Goal: Task Accomplishment & Management: Manage account settings

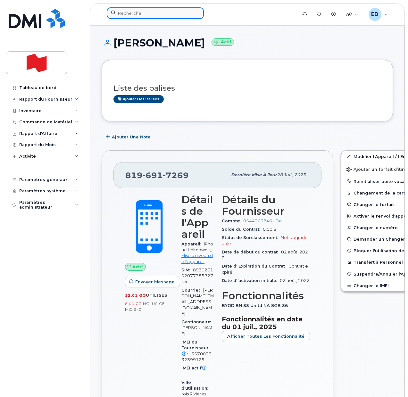
click at [134, 14] on input at bounding box center [155, 13] width 97 height 12
paste input "[PERSON_NAME]"
type input "[PERSON_NAME]"
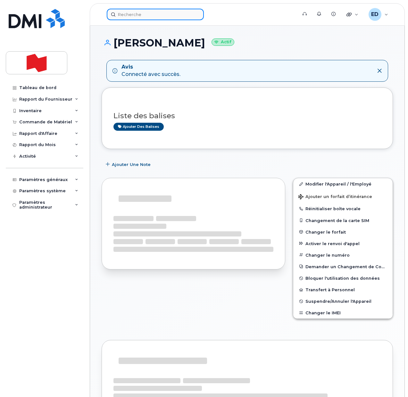
click at [139, 12] on input at bounding box center [155, 15] width 97 height 12
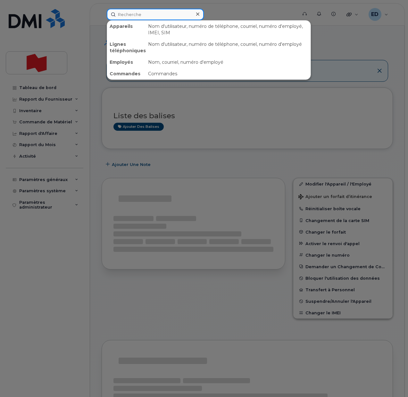
paste input "[PERSON_NAME]"
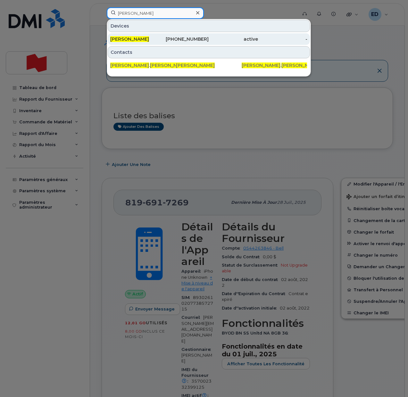
type input "[PERSON_NAME]"
click at [126, 38] on span "[PERSON_NAME]" at bounding box center [129, 39] width 39 height 6
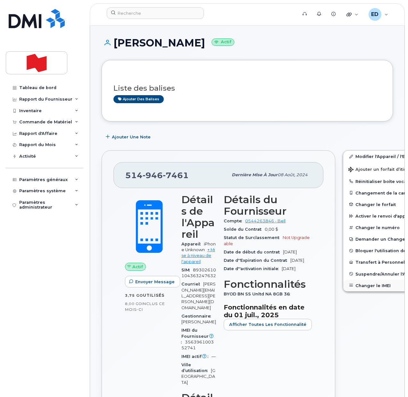
click at [352, 288] on button "Changer le IMEI" at bounding box center [392, 286] width 99 height 12
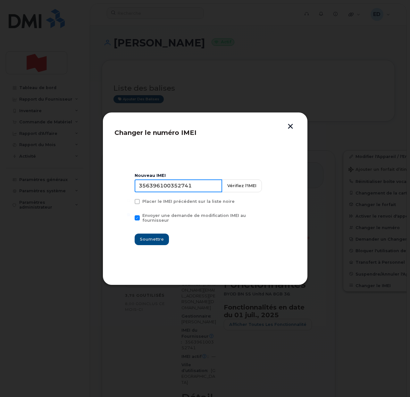
click at [169, 187] on input "356396100352741" at bounding box center [178, 185] width 87 height 13
click at [292, 125] on button "button" at bounding box center [290, 127] width 10 height 7
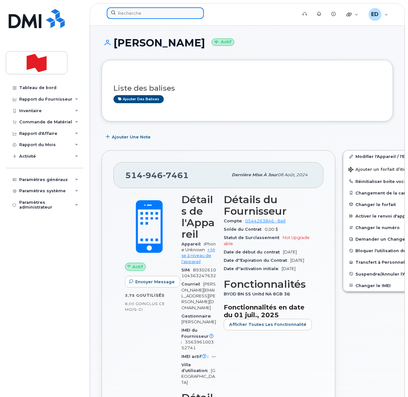
click at [137, 15] on input at bounding box center [155, 13] width 97 height 12
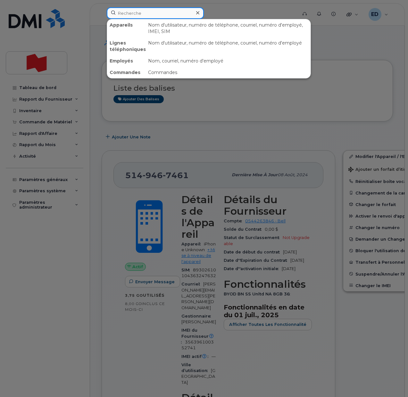
paste input "4385357547"
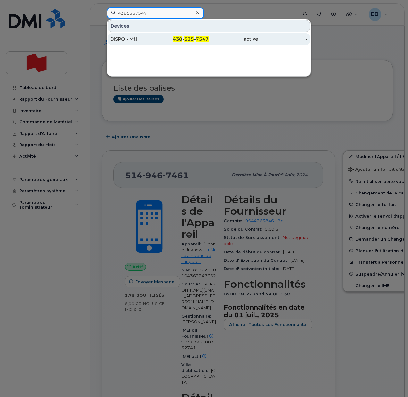
type input "4385357547"
click at [128, 37] on div "DISPO - Mtl" at bounding box center [134, 39] width 49 height 6
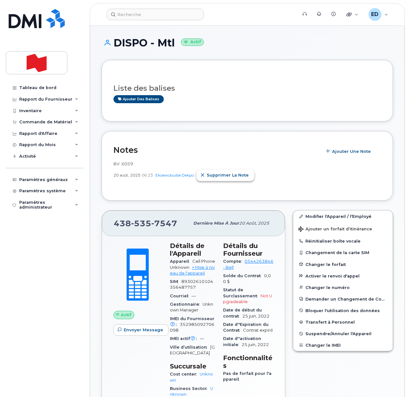
click at [205, 174] on icon "button" at bounding box center [203, 175] width 4 height 4
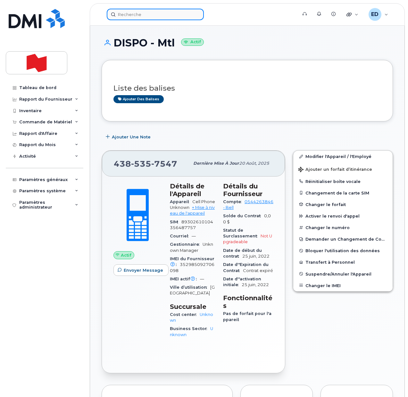
click at [135, 14] on input at bounding box center [155, 15] width 97 height 12
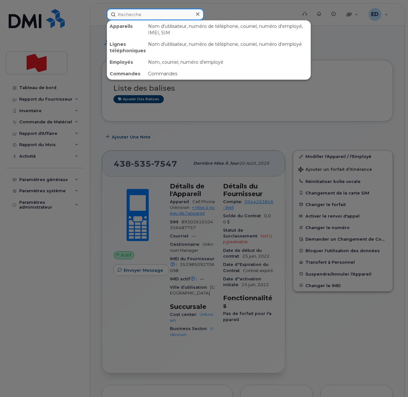
paste input "jean-francois.limoges@bnc.ca"
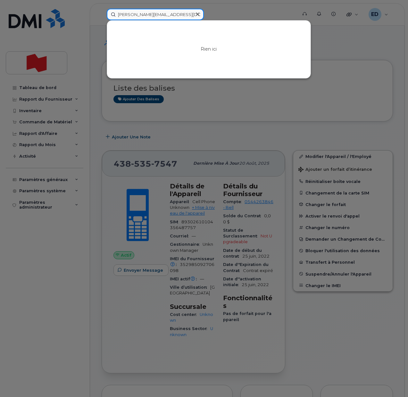
type input "jean-francois.limoges@bnc.ca"
click at [199, 12] on div at bounding box center [197, 14] width 9 height 9
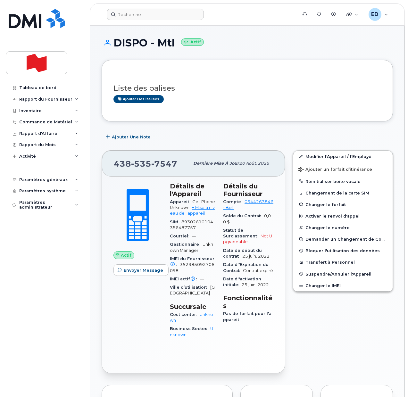
drag, startPoint x: 263, startPoint y: 37, endPoint x: 270, endPoint y: 41, distance: 8.0
click at [263, 37] on h1 "DISPO - Mtl Actif" at bounding box center [247, 42] width 291 height 11
click at [314, 158] on link "Modifier l'Appareil / l'Employé" at bounding box center [342, 157] width 99 height 12
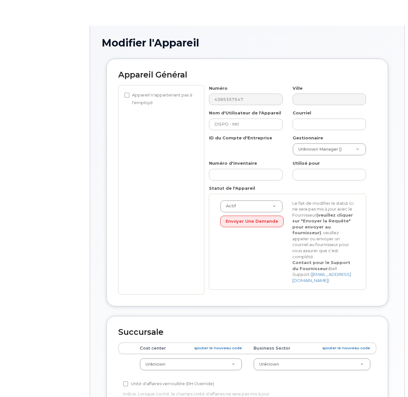
select select "22916206"
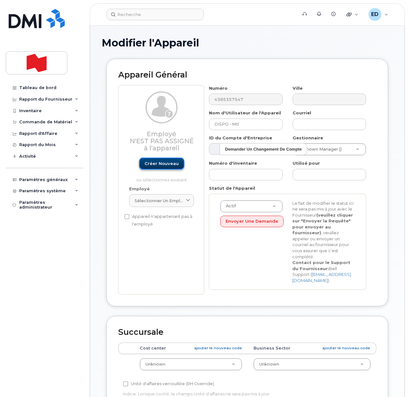
click at [157, 164] on link "Créer nouveau" at bounding box center [161, 164] width 45 height 12
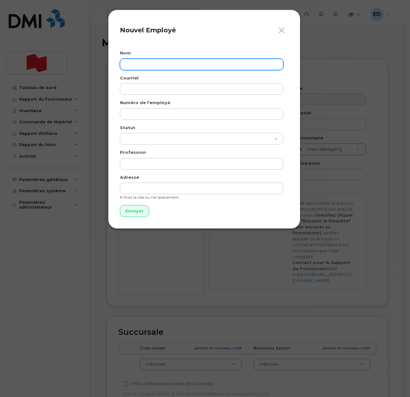
click at [156, 62] on input "text" at bounding box center [201, 65] width 163 height 12
paste input "Jean-François Limoges"
click at [137, 66] on input "Jean-François Limoges" at bounding box center [201, 65] width 163 height 12
click at [136, 64] on input "Jean François Limoges" at bounding box center [201, 65] width 163 height 12
type input "Jean-François Limoges"
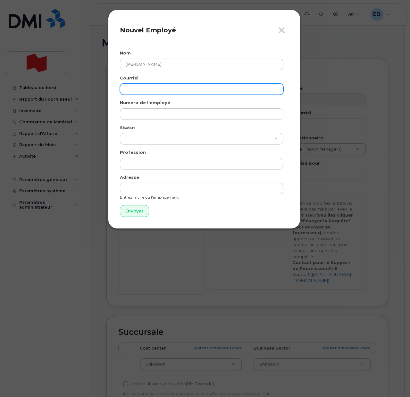
click at [140, 89] on input "email" at bounding box center [201, 89] width 163 height 12
paste input "jean-francois.limoges@bnc.ca"
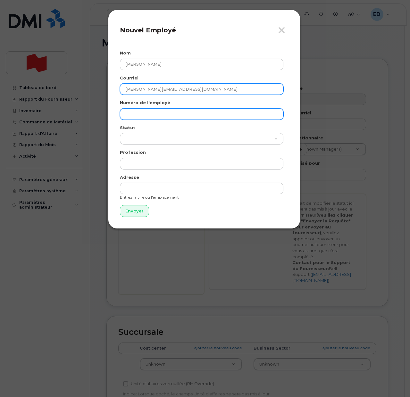
type input "jean-francois.limoges@bnc.ca"
click at [136, 114] on input "text" at bounding box center [201, 114] width 163 height 12
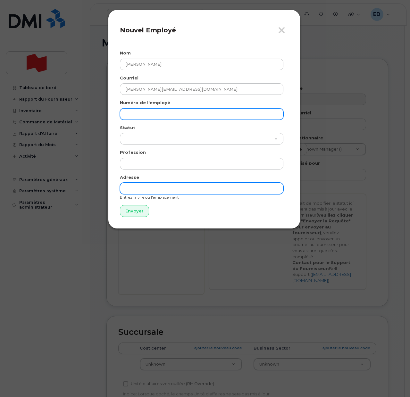
paste input "jean-francois.limoges@bnc.ca"
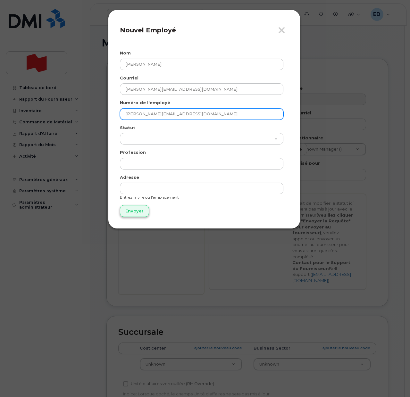
type input "jean-francois.limoges@bnc.ca"
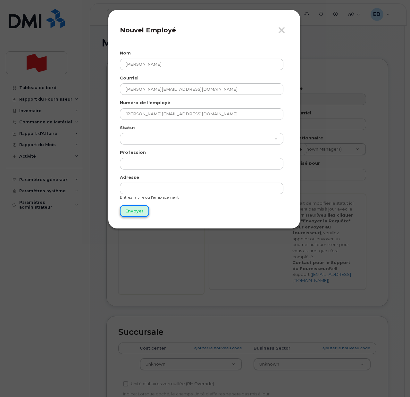
click at [136, 210] on input "Envoyer" at bounding box center [134, 211] width 29 height 12
type input "Envoyer"
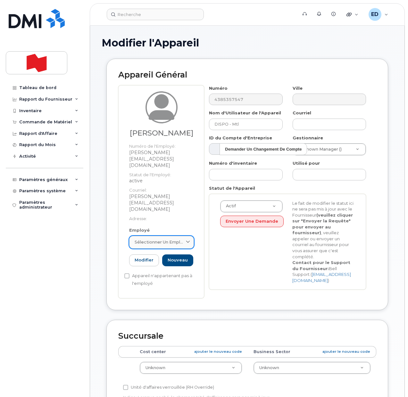
click at [181, 239] on span "Sélectionner un employé" at bounding box center [159, 242] width 49 height 6
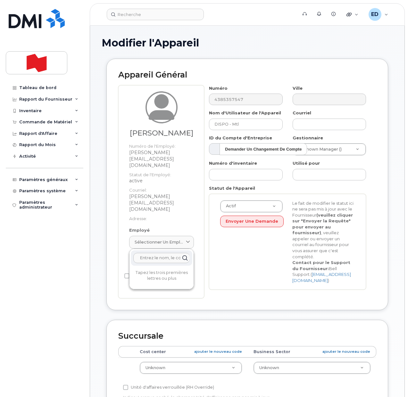
paste input "jean-francois.limoges@bnc.ca"
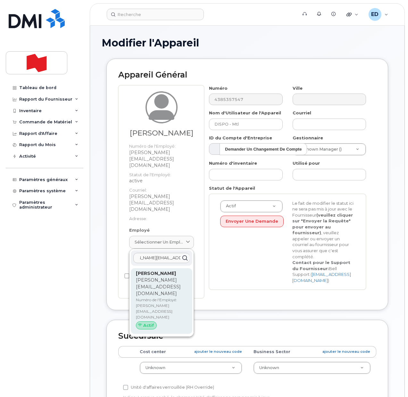
type input "jean-francois.limoges@bnc.ca"
click at [158, 289] on p "jean-francois.limoges@bnc.ca" at bounding box center [161, 287] width 51 height 20
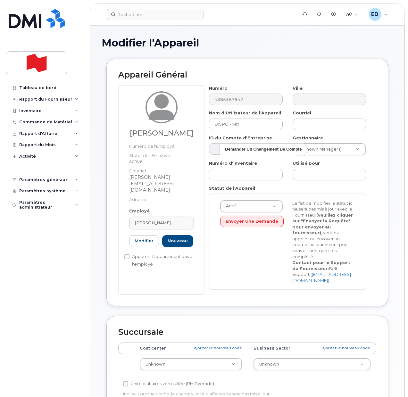
type input "Jean-François Limoges"
type input "jean-francois.limoges@bnc.ca"
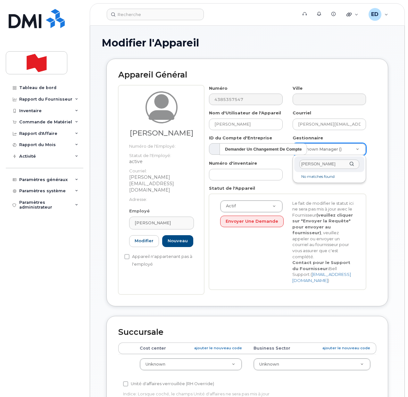
type input "Maxime Dessureault"
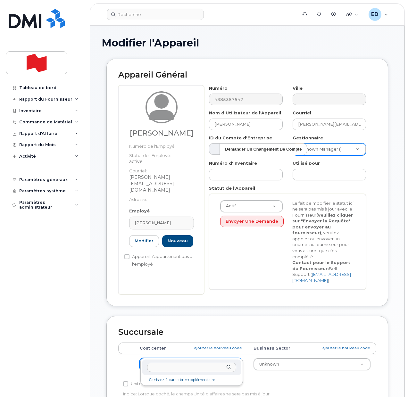
drag, startPoint x: 206, startPoint y: 349, endPoint x: 202, endPoint y: 358, distance: 10.1
type input "4195"
type input "22916515"
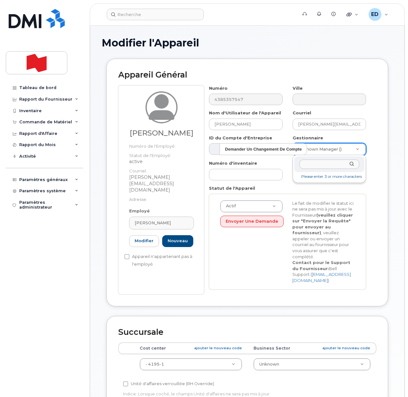
type input "[EMAIL_ADDRESS][PERSON_NAME][DOMAIN_NAME]"
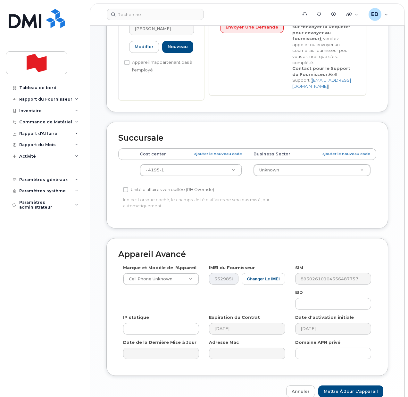
scroll to position [200, 0]
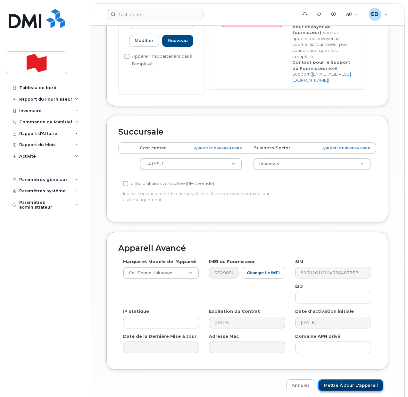
drag, startPoint x: 343, startPoint y: 373, endPoint x: 351, endPoint y: 373, distance: 8.3
click at [343, 379] on input "Mettre à jour l'appareil" at bounding box center [350, 385] width 65 height 12
type input "Sauvegarde..."
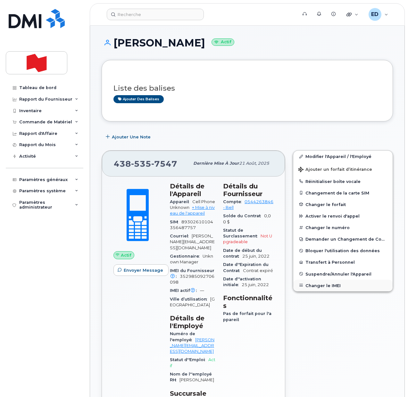
click at [320, 286] on button "Changer le IMEI" at bounding box center [342, 286] width 99 height 12
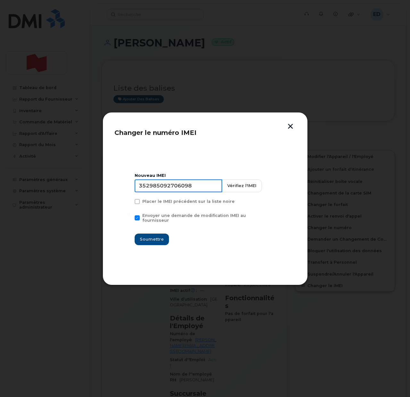
click at [186, 189] on input "352985092706098" at bounding box center [178, 185] width 87 height 13
type input "353927601643049"
click at [153, 236] on span "Soumettre" at bounding box center [152, 239] width 24 height 6
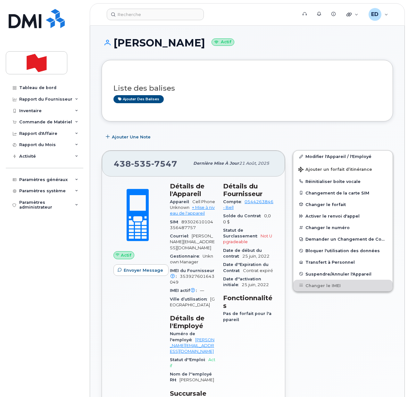
click at [230, 91] on h3 "Liste des balises" at bounding box center [246, 88] width 267 height 8
click at [77, 180] on icon at bounding box center [76, 179] width 3 height 3
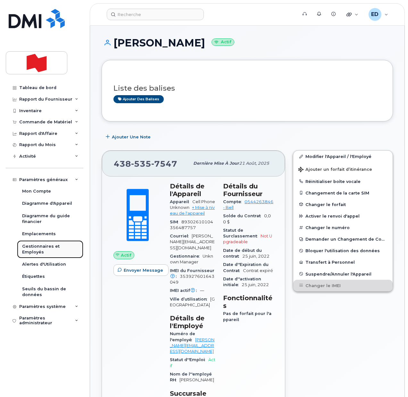
click at [38, 250] on div "Gestionnaires et Employés" at bounding box center [50, 249] width 56 height 12
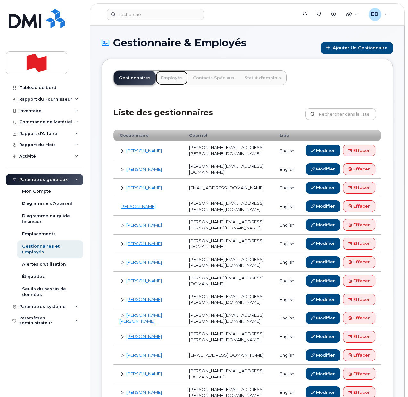
click at [167, 78] on link "Employés" at bounding box center [172, 78] width 32 height 14
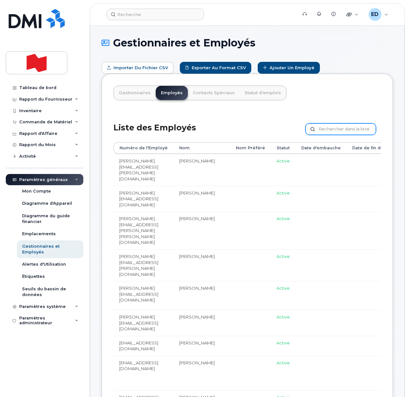
click at [330, 126] on input "text" at bounding box center [340, 129] width 70 height 12
paste input "maxime.dessureault@bnc.ca"
type input "maxime.dessureault@bnc.ca"
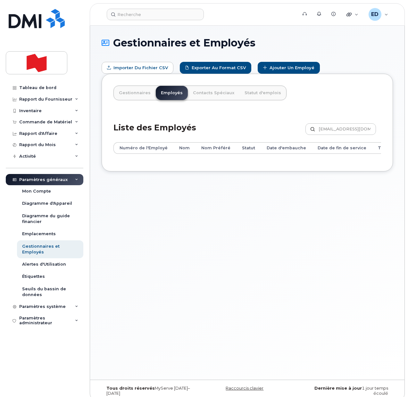
drag, startPoint x: 303, startPoint y: 238, endPoint x: 299, endPoint y: 237, distance: 4.5
click at [303, 239] on div "Gestionnaires et Employés Importer du fichier CSV Exporter au format CSV Ajoute…" at bounding box center [247, 203] width 314 height 354
click at [287, 67] on link "Ajouter un Employé" at bounding box center [289, 68] width 62 height 12
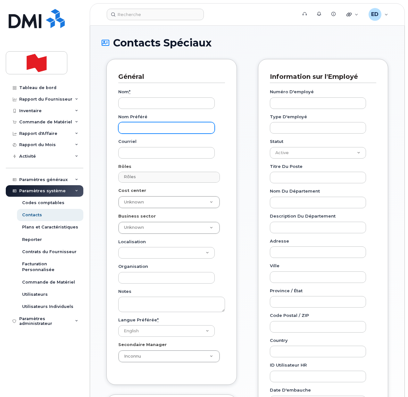
click at [142, 127] on input "Nom préféré" at bounding box center [166, 128] width 96 height 12
paste input "[EMAIL_ADDRESS][PERSON_NAME][DOMAIN_NAME]"
type input "[EMAIL_ADDRESS][PERSON_NAME][DOMAIN_NAME]"
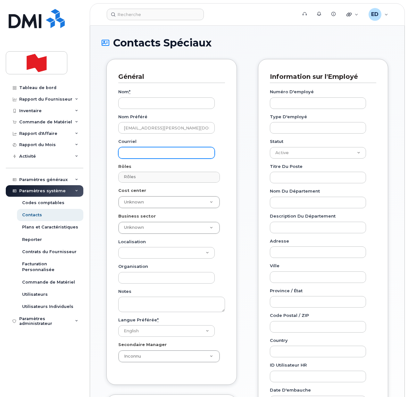
click at [139, 150] on input "Courriel" at bounding box center [166, 153] width 96 height 12
paste input "[EMAIL_ADDRESS][PERSON_NAME][DOMAIN_NAME]"
type input "[EMAIL_ADDRESS][PERSON_NAME][DOMAIN_NAME]"
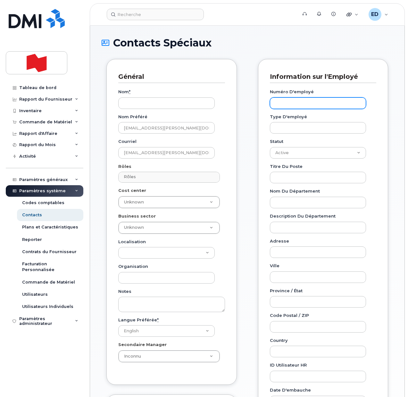
click at [289, 104] on input "Numéro d'employé" at bounding box center [318, 103] width 96 height 12
paste input "[EMAIL_ADDRESS][PERSON_NAME][DOMAIN_NAME]"
type input "[EMAIL_ADDRESS][PERSON_NAME][DOMAIN_NAME]"
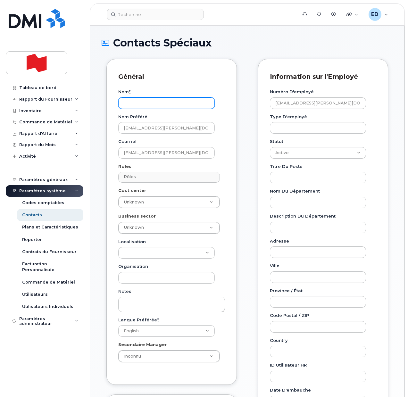
click at [130, 103] on input "Nom *" at bounding box center [166, 103] width 96 height 12
paste input "[PERSON_NAME]"
click at [161, 99] on input "[PERSON_NAME]" at bounding box center [166, 103] width 96 height 12
paste input "[PERSON_NAME]"
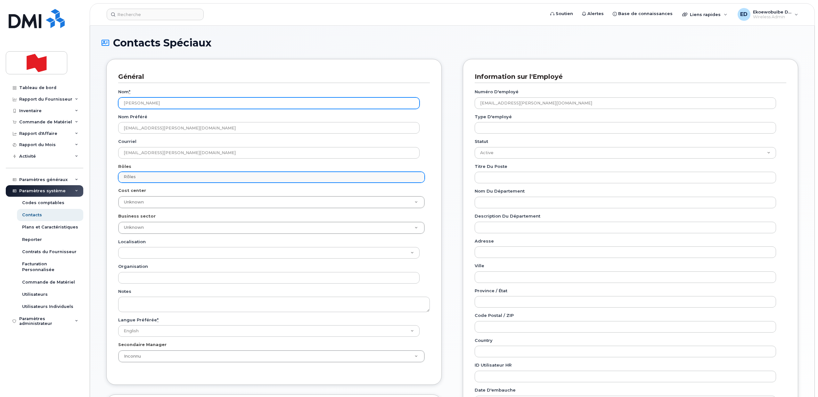
type input "[PERSON_NAME]"
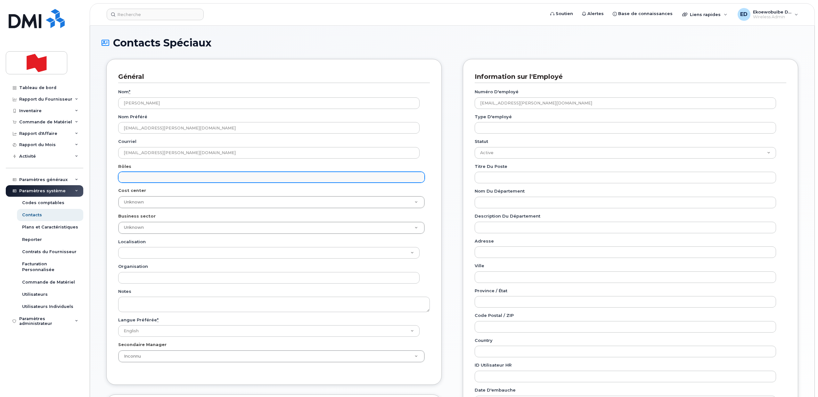
click at [170, 177] on input "text" at bounding box center [170, 176] width 96 height 9
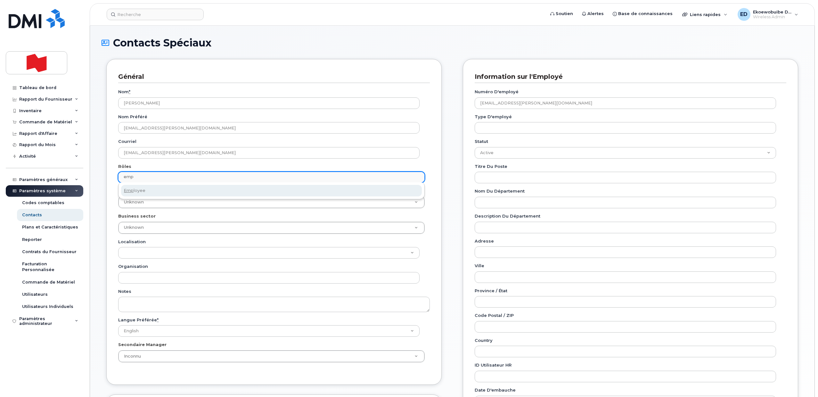
type input "emp"
select select "16"
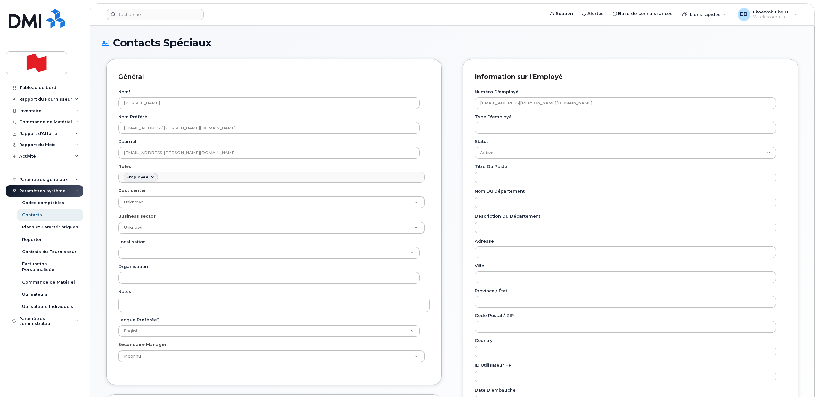
scroll to position [36, 0]
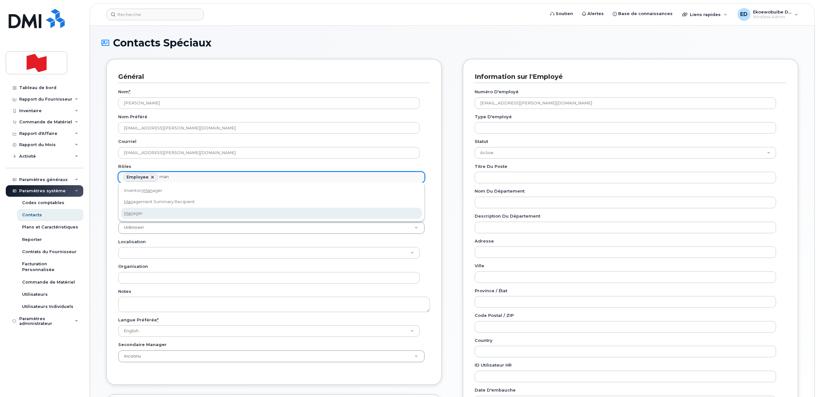
type input "man"
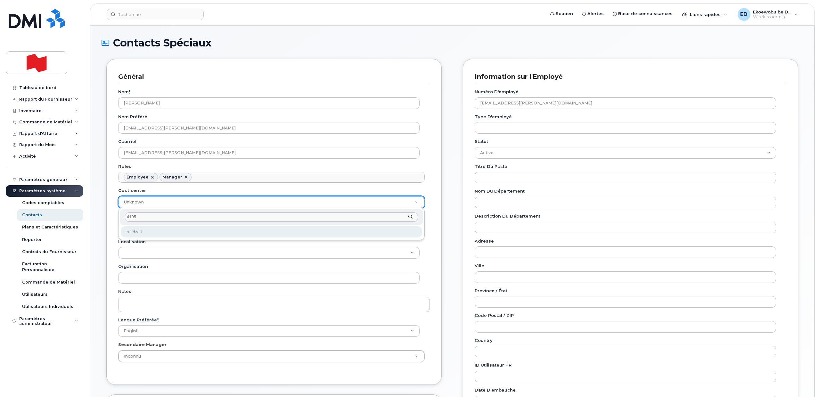
type input "4195"
type input "22916515"
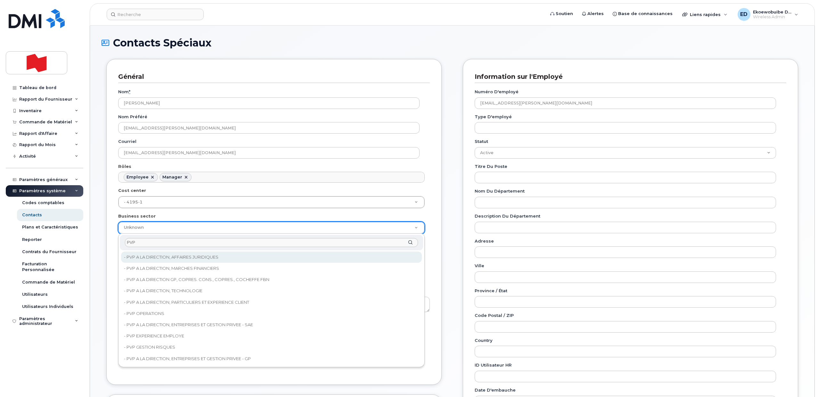
click at [151, 241] on input "PVP" at bounding box center [271, 242] width 293 height 9
type input "P"
type input "d"
type input "s"
type input "c"
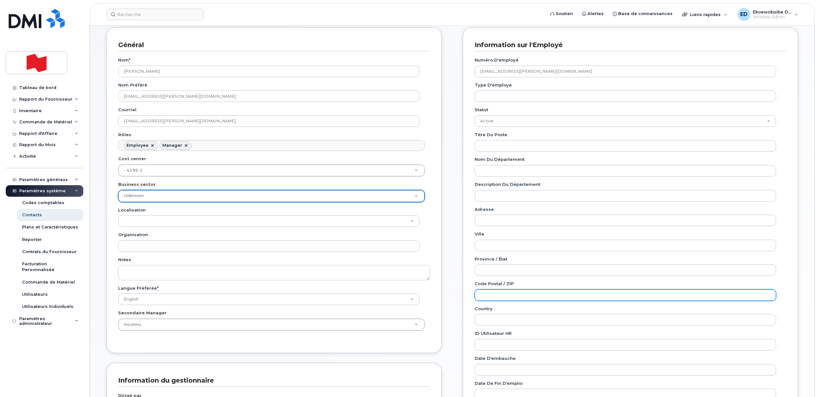
scroll to position [147, 0]
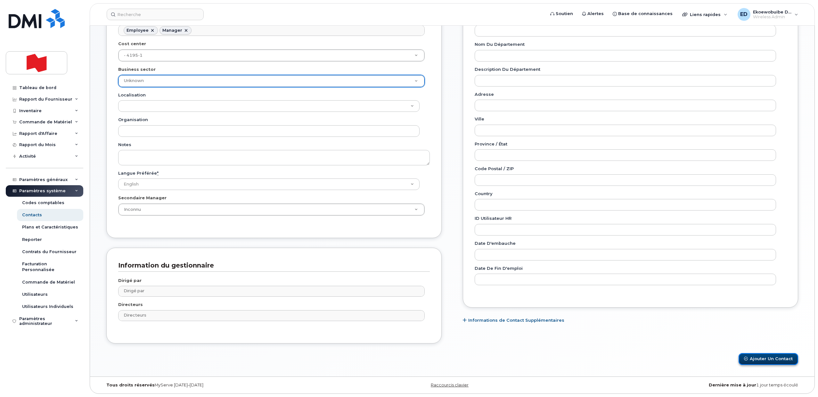
click at [407, 357] on button "Ajouter un Contact" at bounding box center [769, 359] width 60 height 12
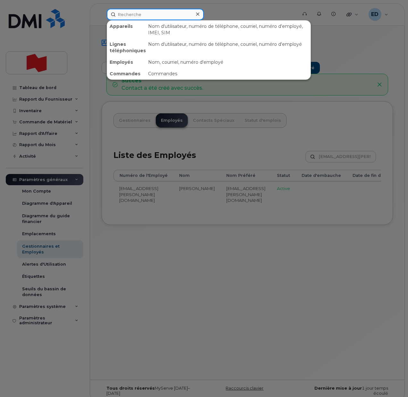
click at [136, 15] on input at bounding box center [155, 15] width 97 height 12
paste input "[PERSON_NAME][EMAIL_ADDRESS][DOMAIN_NAME]"
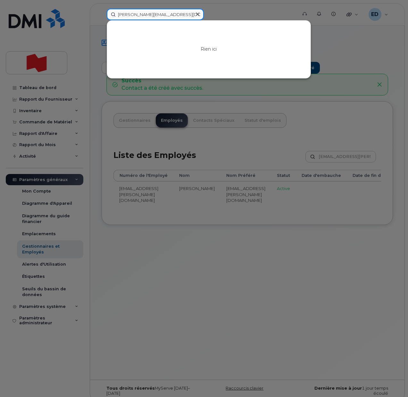
type input "[PERSON_NAME][EMAIL_ADDRESS][DOMAIN_NAME]"
click at [46, 87] on div at bounding box center [204, 198] width 408 height 397
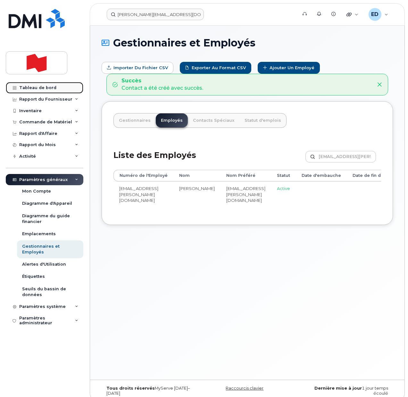
click at [47, 88] on div "Tableau de bord" at bounding box center [37, 87] width 37 height 5
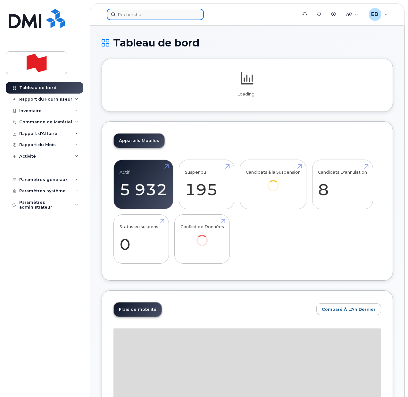
click at [134, 19] on input at bounding box center [155, 15] width 97 height 12
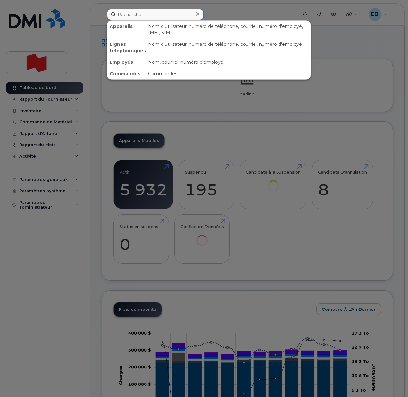
click at [136, 16] on input at bounding box center [155, 15] width 97 height 12
paste input "[PERSON_NAME][EMAIL_ADDRESS][DOMAIN_NAME]"
type input "[PERSON_NAME][EMAIL_ADDRESS][DOMAIN_NAME]"
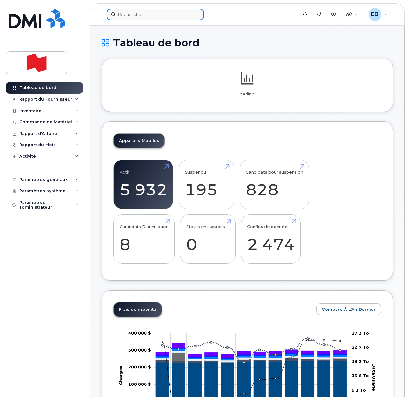
click at [142, 15] on input at bounding box center [155, 15] width 97 height 12
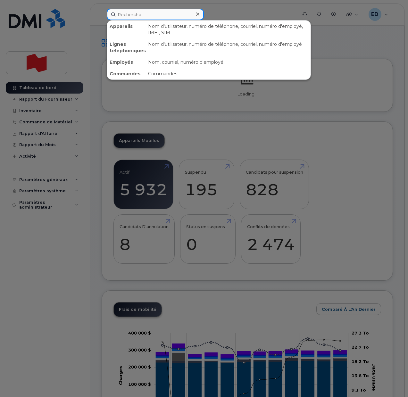
paste input "[PERSON_NAME][EMAIL_ADDRESS][DOMAIN_NAME]"
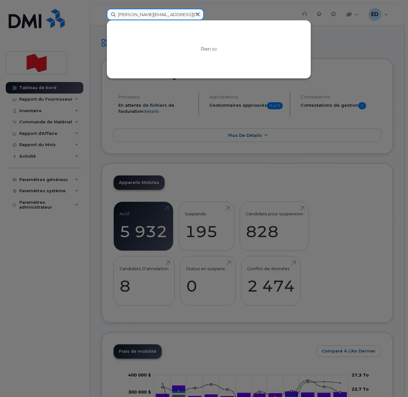
drag, startPoint x: 186, startPoint y: 13, endPoint x: 111, endPoint y: 13, distance: 75.3
click at [111, 13] on input "[PERSON_NAME][EMAIL_ADDRESS][DOMAIN_NAME]" at bounding box center [155, 15] width 97 height 12
paste input "[PERSON_NAME]"
drag, startPoint x: 170, startPoint y: 14, endPoint x: 112, endPoint y: 16, distance: 58.0
click at [112, 16] on input "[PERSON_NAME]" at bounding box center [155, 15] width 97 height 12
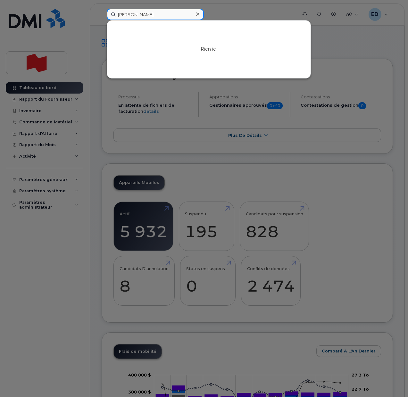
paste input "438-535-7547"
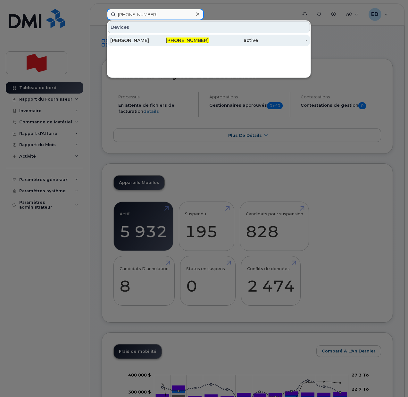
type input "438-535-7547"
click at [129, 41] on div "[PERSON_NAME]" at bounding box center [134, 40] width 49 height 6
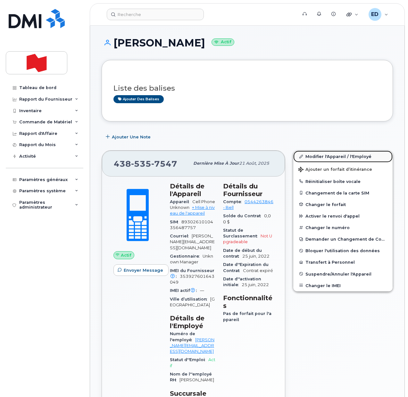
click at [312, 157] on link "Modifier l'Appareil / l'Employé" at bounding box center [342, 157] width 99 height 12
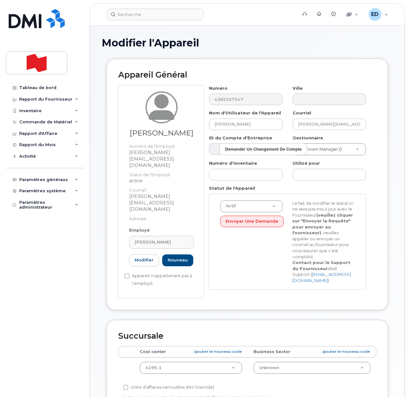
select select "22916206"
click at [142, 256] on link "Modifier" at bounding box center [144, 260] width 30 height 12
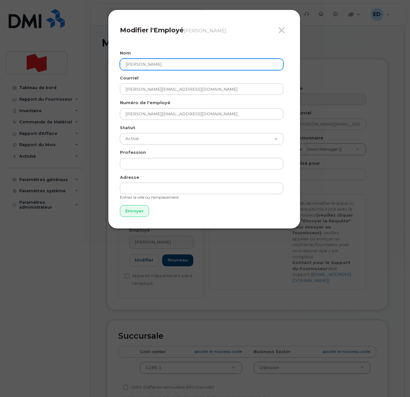
click at [137, 66] on input "[PERSON_NAME]" at bounding box center [201, 65] width 163 height 12
type input "[PERSON_NAME]"
click at [133, 211] on input "Envoyer" at bounding box center [134, 211] width 29 height 12
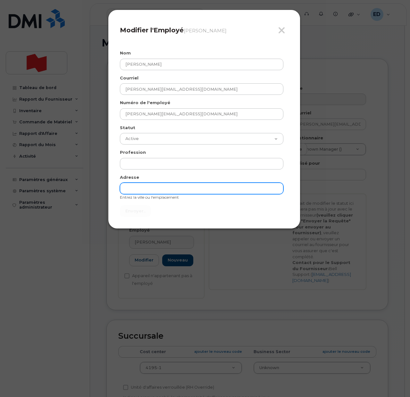
type input "Envoyer"
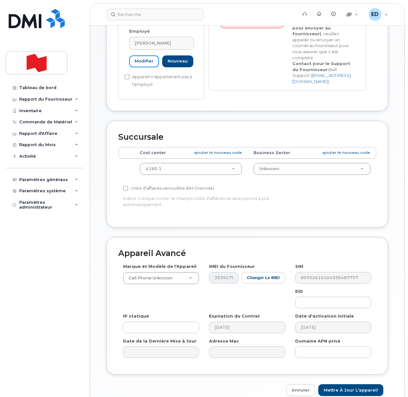
scroll to position [200, 0]
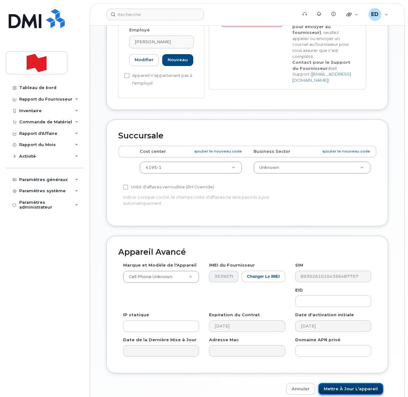
click at [355, 385] on input "Mettre à jour l'appareil" at bounding box center [350, 389] width 65 height 12
type input "Sauvegarde..."
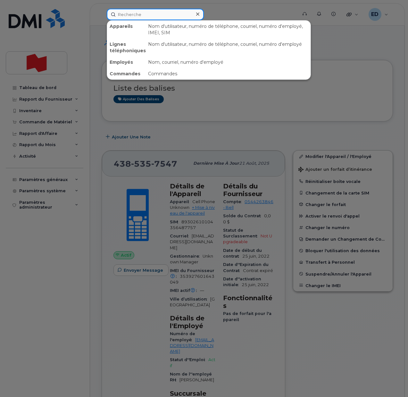
click at [133, 13] on input at bounding box center [155, 15] width 97 height 12
paste input "[PERSON_NAME]"
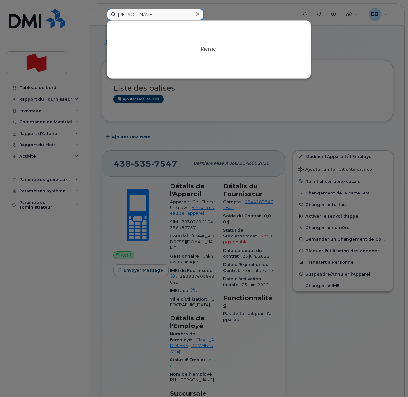
click at [129, 14] on input "Jean-François Limoges" at bounding box center [155, 15] width 97 height 12
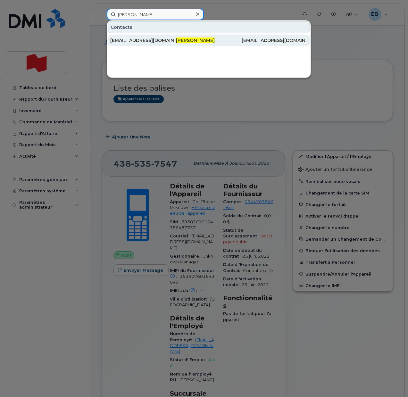
type input "[PERSON_NAME]"
click at [157, 40] on div "[PERSON_NAME][EMAIL_ADDRESS][DOMAIN_NAME]" at bounding box center [143, 40] width 66 height 6
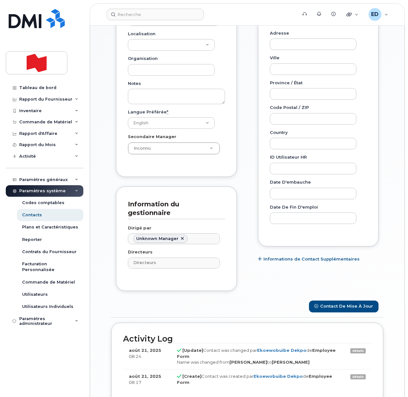
scroll to position [305, 0]
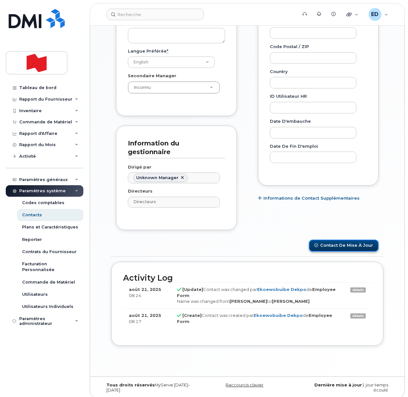
click at [343, 243] on button "Contact de mise à jour" at bounding box center [344, 246] width 70 height 12
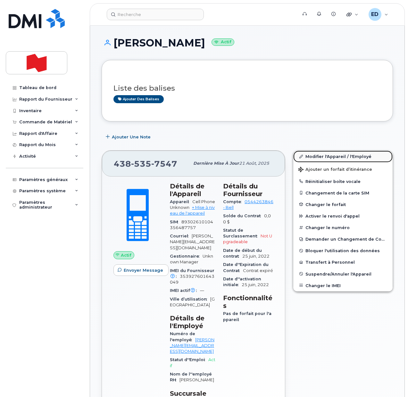
click at [314, 157] on link "Modifier l'Appareil / l'Employé" at bounding box center [342, 157] width 99 height 12
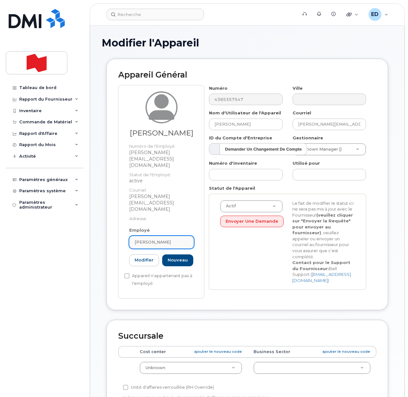
click at [171, 239] on span "[PERSON_NAME]" at bounding box center [153, 242] width 36 height 6
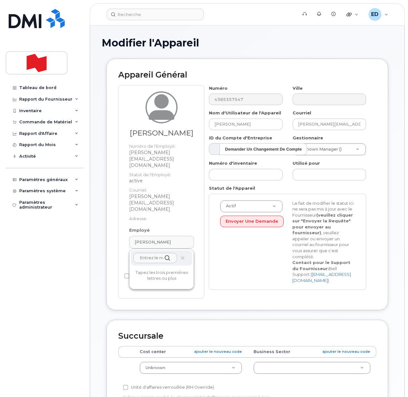
click at [181, 256] on icon at bounding box center [182, 258] width 4 height 4
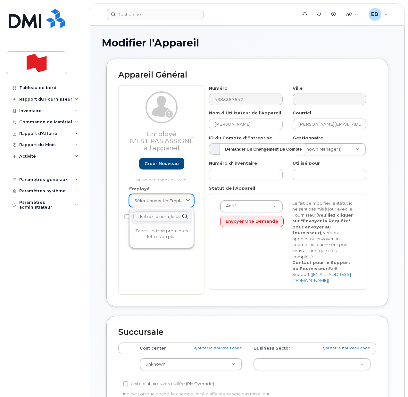
click at [186, 199] on icon at bounding box center [188, 201] width 4 height 4
click at [157, 218] on input "text" at bounding box center [161, 216] width 56 height 10
paste input "[PERSON_NAME]"
click at [148, 218] on input "[PERSON_NAME]" at bounding box center [161, 216] width 56 height 10
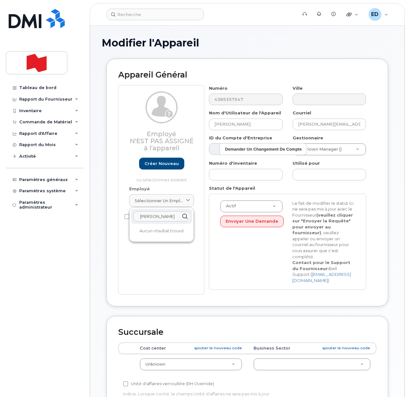
scroll to position [0, 3]
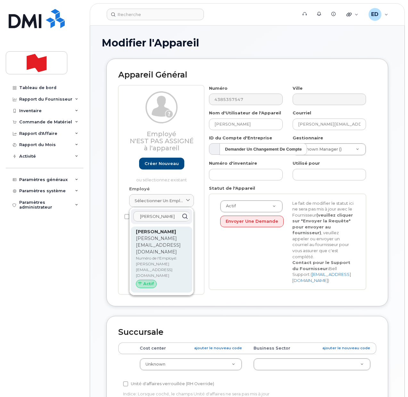
type input "[PERSON_NAME]"
drag, startPoint x: 156, startPoint y: 244, endPoint x: 236, endPoint y: 28, distance: 230.8
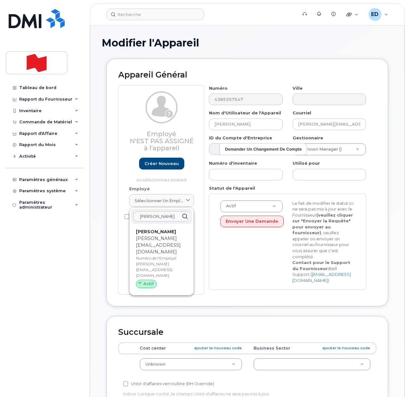
click at [155, 245] on p "[PERSON_NAME][EMAIL_ADDRESS][DOMAIN_NAME]" at bounding box center [161, 245] width 51 height 20
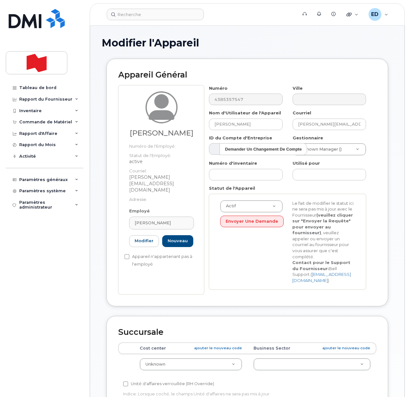
type input "[PERSON_NAME][EMAIL_ADDRESS][DOMAIN_NAME]"
type input "[PERSON_NAME]"
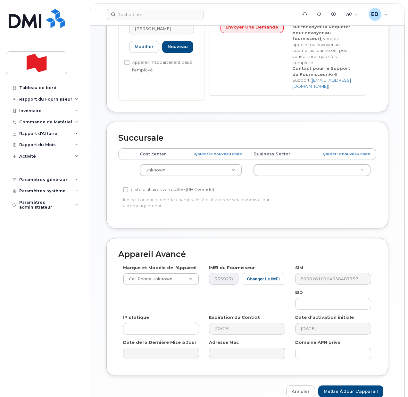
scroll to position [200, 0]
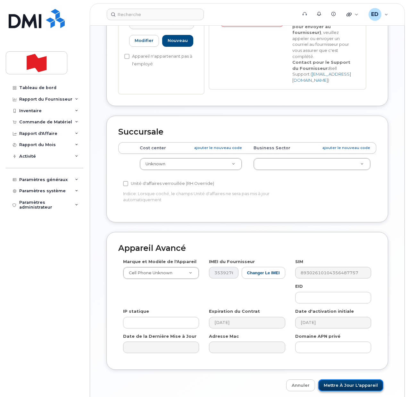
click at [349, 379] on input "Mettre à jour l'appareil" at bounding box center [350, 385] width 65 height 12
type input "Sauvegarde..."
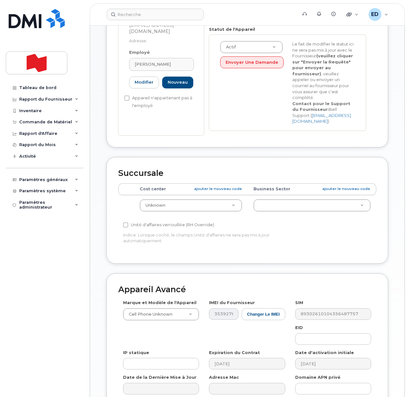
scroll to position [113, 0]
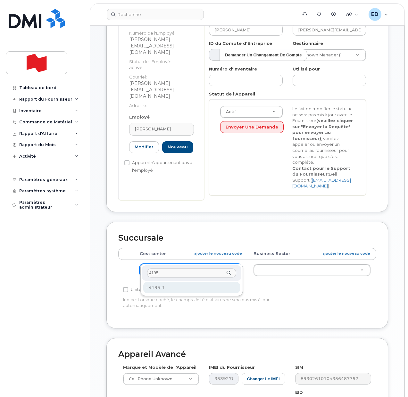
type input "4195"
type input "22916515"
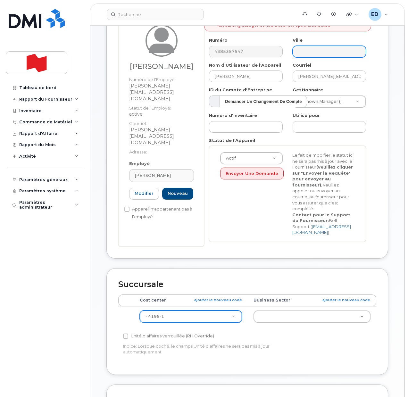
scroll to position [0, 0]
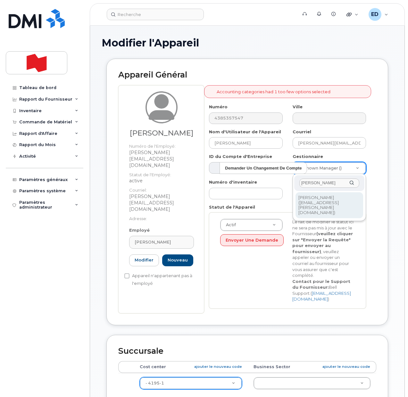
type input "[PERSON_NAME]"
type input "2995839"
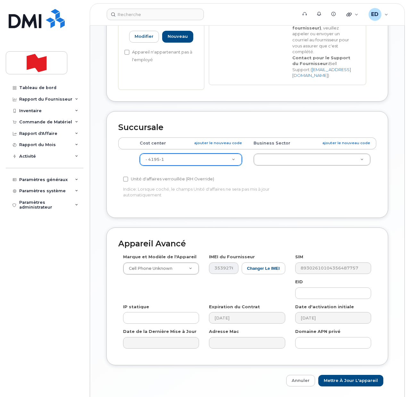
scroll to position [233, 0]
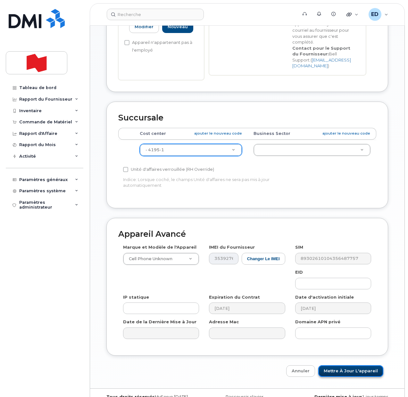
click at [350, 365] on input "Mettre à jour l'appareil" at bounding box center [350, 371] width 65 height 12
type input "Sauvegarde..."
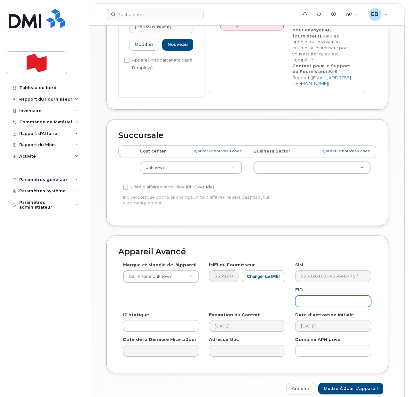
scroll to position [233, 0]
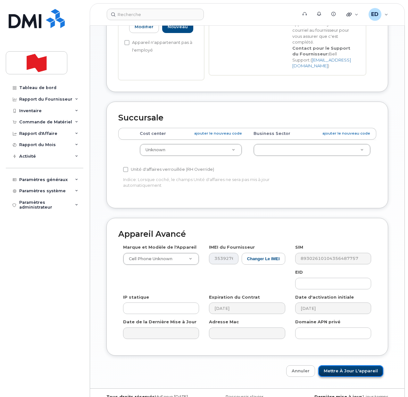
click at [355, 365] on input "Mettre à jour l'appareil" at bounding box center [350, 371] width 65 height 12
type input "Sauvegarde..."
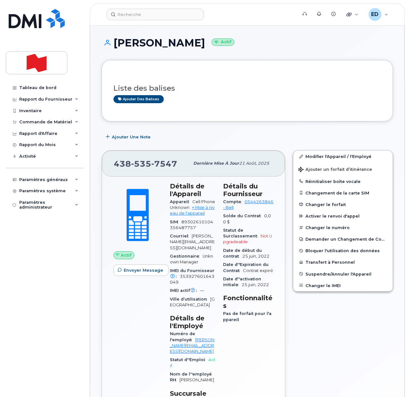
click at [229, 104] on div "Liste des balises Ajouter des balises" at bounding box center [246, 91] width 267 height 38
click at [312, 157] on link "Modifier l'Appareil / l'Employé" at bounding box center [342, 157] width 99 height 12
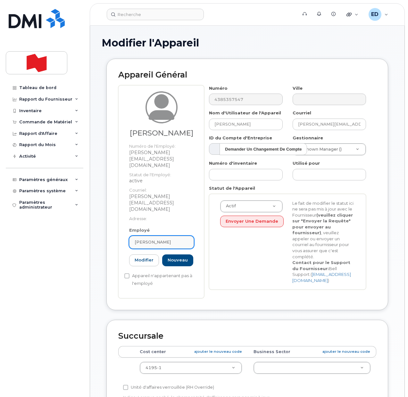
click at [171, 239] on span "[PERSON_NAME]" at bounding box center [153, 242] width 36 height 6
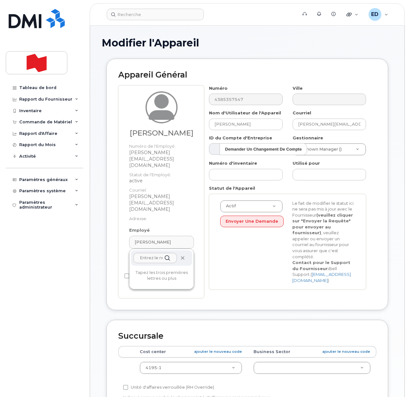
click at [184, 256] on icon at bounding box center [182, 258] width 4 height 4
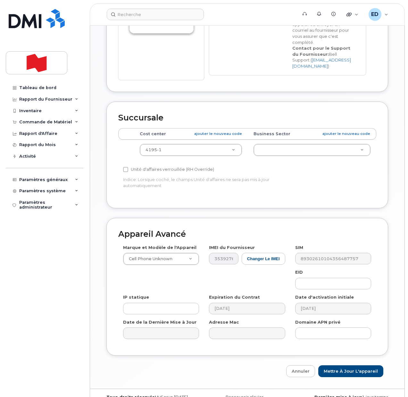
scroll to position [215, 0]
click at [347, 365] on input "Mettre à jour l'appareil" at bounding box center [350, 371] width 65 height 12
type input "Sauvegarde..."
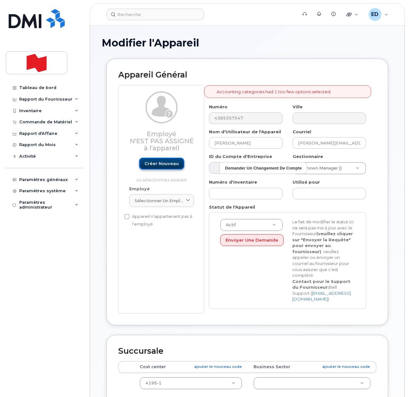
click at [151, 160] on link "Créer nouveau" at bounding box center [161, 164] width 45 height 12
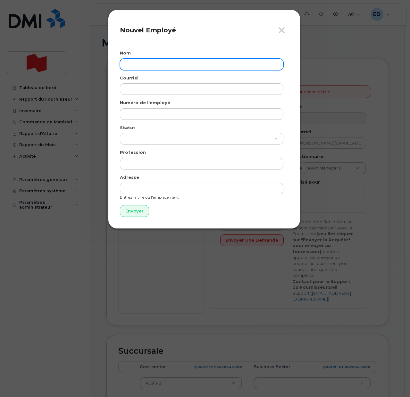
click at [144, 66] on input "text" at bounding box center [201, 65] width 163 height 12
paste input "[PERSON_NAME]"
click at [136, 66] on input "[PERSON_NAME]" at bounding box center [201, 65] width 163 height 12
type input "[PERSON_NAME]"
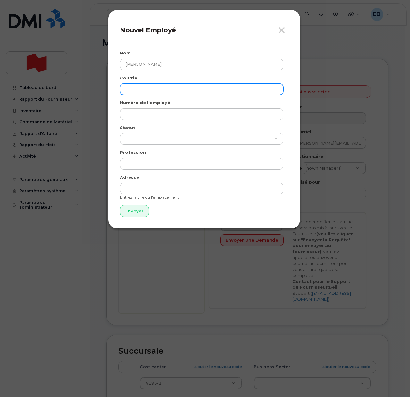
drag, startPoint x: 143, startPoint y: 88, endPoint x: 142, endPoint y: 93, distance: 4.4
click at [142, 88] on input "email" at bounding box center [201, 89] width 163 height 12
paste input "[PERSON_NAME][EMAIL_ADDRESS][DOMAIN_NAME]"
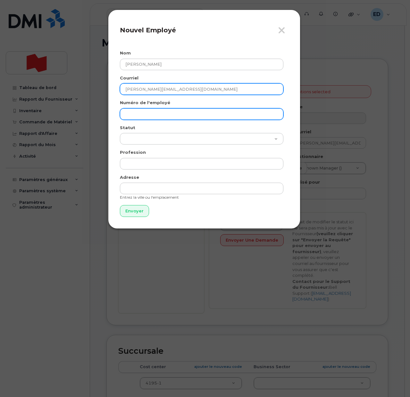
type input "[PERSON_NAME][EMAIL_ADDRESS][DOMAIN_NAME]"
click at [141, 110] on input "text" at bounding box center [201, 114] width 163 height 12
paste input "[PERSON_NAME][EMAIL_ADDRESS][DOMAIN_NAME]"
type input "[PERSON_NAME][EMAIL_ADDRESS][DOMAIN_NAME]"
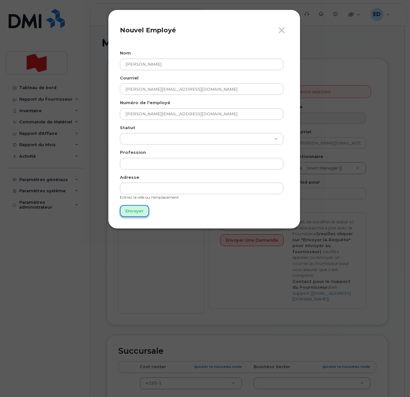
click at [134, 215] on input "Envoyer" at bounding box center [134, 211] width 29 height 12
type input "Envoyer"
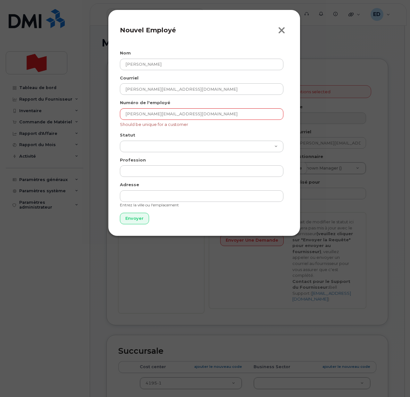
click at [282, 31] on icon "button" at bounding box center [281, 31] width 7 height 10
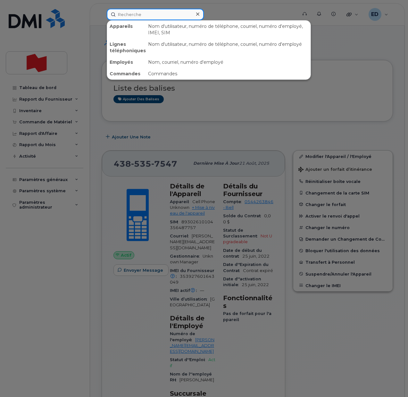
click at [143, 16] on input at bounding box center [155, 15] width 97 height 12
paste input "[PERSON_NAME][EMAIL_ADDRESS][DOMAIN_NAME]"
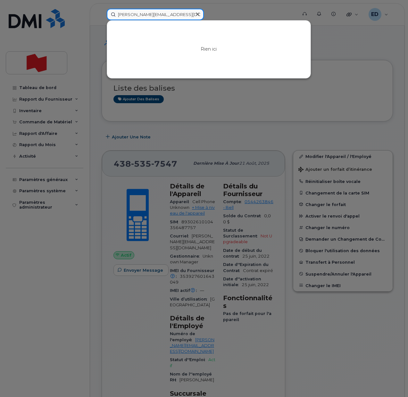
drag, startPoint x: 182, startPoint y: 16, endPoint x: 104, endPoint y: 15, distance: 78.2
click at [104, 15] on div "jean-francois.limoges@bnc.ca Rien ici" at bounding box center [200, 15] width 196 height 12
paste input "[PERSON_NAME]"
click at [128, 15] on input "[PERSON_NAME]" at bounding box center [155, 15] width 97 height 12
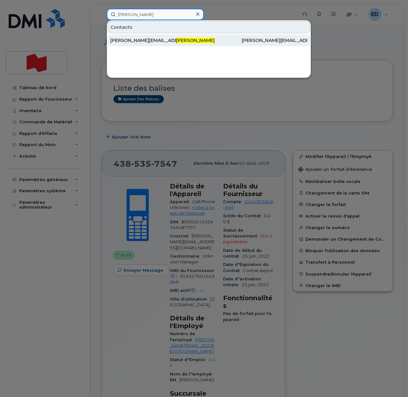
type input "[PERSON_NAME]"
click at [138, 40] on div "[PERSON_NAME][EMAIL_ADDRESS][DOMAIN_NAME]" at bounding box center [143, 40] width 66 height 6
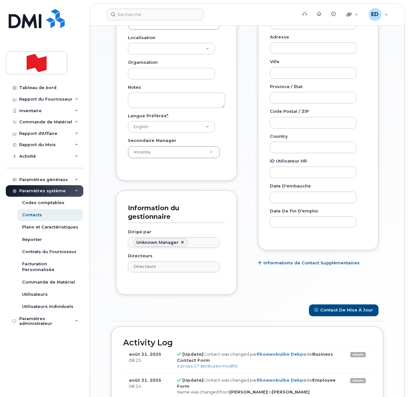
scroll to position [200, 0]
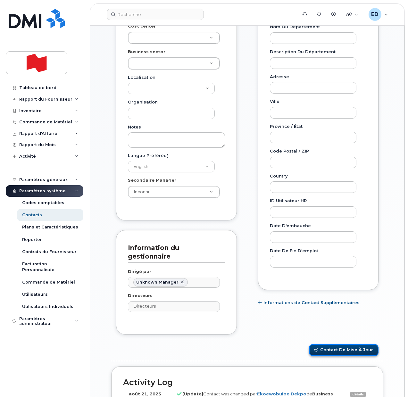
click at [365, 352] on button "Contact de mise à jour" at bounding box center [344, 350] width 70 height 12
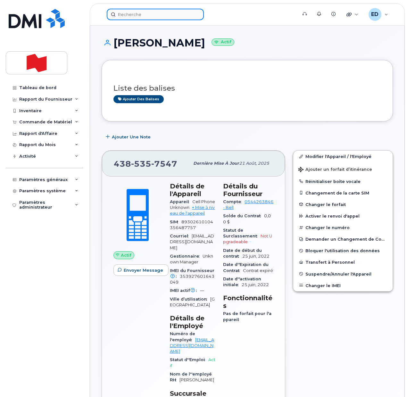
click at [136, 15] on input at bounding box center [155, 15] width 97 height 12
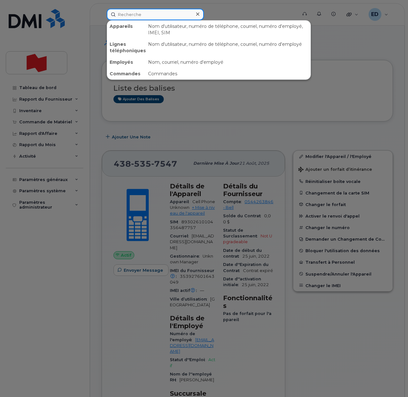
paste input "[EMAIL_ADDRESS][DOMAIN_NAME]"
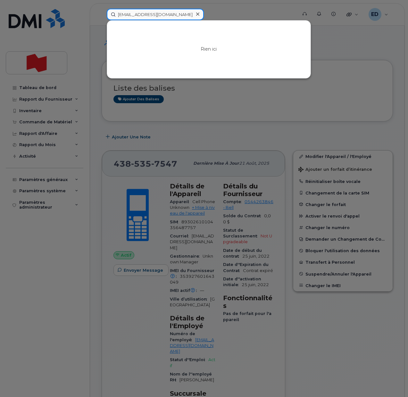
drag, startPoint x: 190, startPoint y: 15, endPoint x: 113, endPoint y: 16, distance: 76.3
click at [113, 16] on input "[EMAIL_ADDRESS][DOMAIN_NAME]" at bounding box center [155, 15] width 97 height 12
drag, startPoint x: 188, startPoint y: 12, endPoint x: 79, endPoint y: 17, distance: 109.6
click at [102, 17] on div "[EMAIL_ADDRESS][DOMAIN_NAME] Rien ici" at bounding box center [200, 15] width 196 height 12
paste input "[PERSON_NAME]"
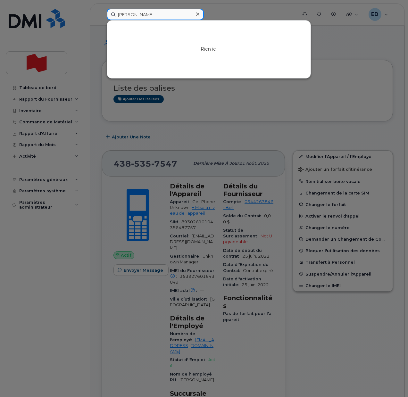
click at [128, 13] on input "[PERSON_NAME]" at bounding box center [155, 15] width 97 height 12
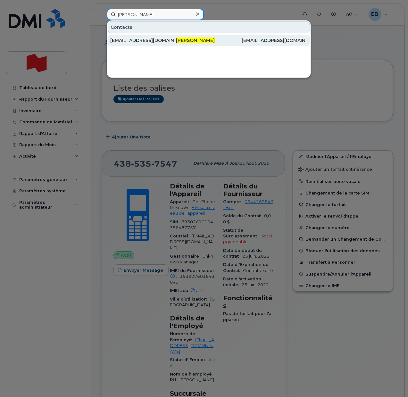
type input "[PERSON_NAME]"
click at [176, 37] on div "[EMAIL_ADDRESS][DOMAIN_NAME]" at bounding box center [209, 41] width 66 height 12
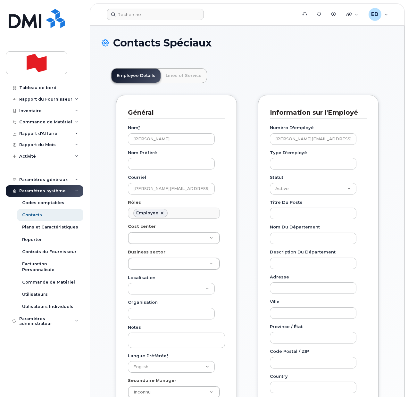
scroll to position [19, 0]
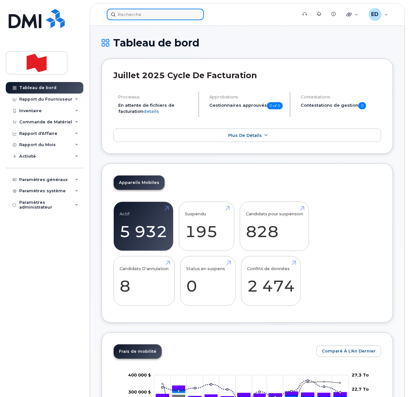
click at [129, 14] on input at bounding box center [155, 15] width 97 height 12
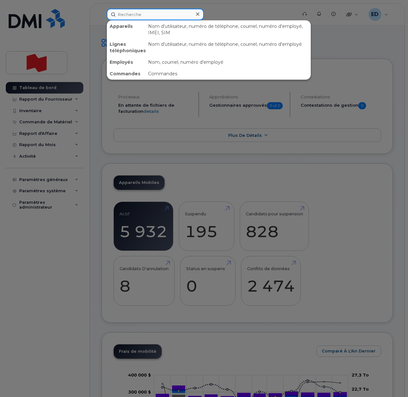
paste input "[PHONE_NUMBER]"
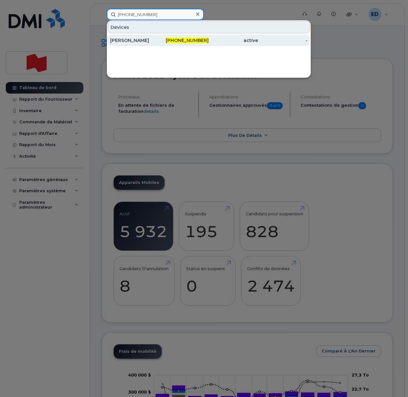
type input "[PHONE_NUMBER]"
click at [137, 42] on div "[PERSON_NAME]" at bounding box center [134, 40] width 49 height 6
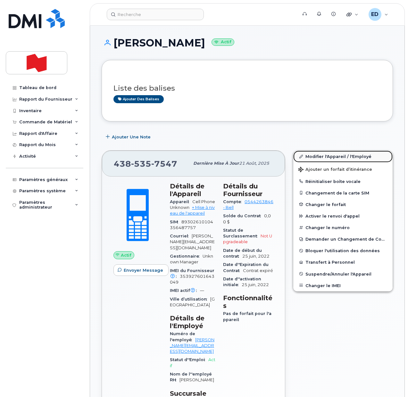
click at [316, 155] on link "Modifier l'Appareil / l'Employé" at bounding box center [342, 157] width 99 height 12
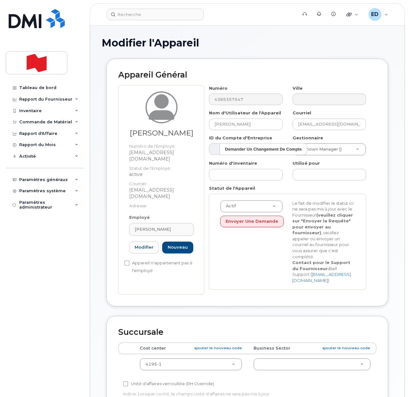
drag, startPoint x: 251, startPoint y: 34, endPoint x: 133, endPoint y: 42, distance: 118.8
click at [250, 34] on div "Modifier l'Appareil Appareil Général Jean François Limoges Numéro de l'Employé:…" at bounding box center [247, 314] width 314 height 577
click at [33, 86] on div "Tableau de bord" at bounding box center [37, 87] width 37 height 5
click at [40, 87] on div "Tableau de bord" at bounding box center [37, 87] width 37 height 5
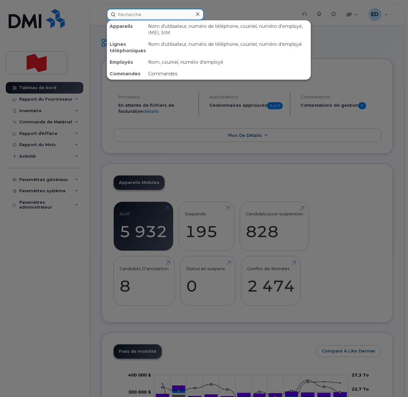
click at [133, 13] on input at bounding box center [155, 15] width 97 height 12
paste input "[PERSON_NAME]"
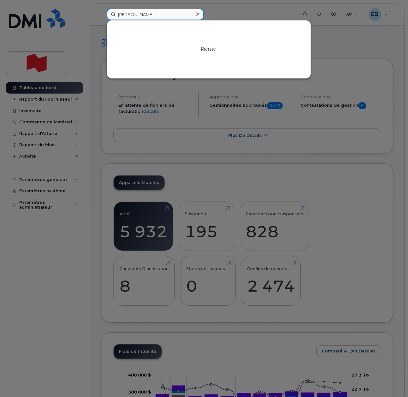
click at [129, 14] on input "[PERSON_NAME]" at bounding box center [155, 15] width 97 height 12
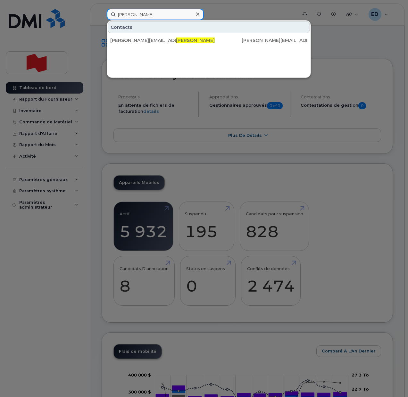
drag, startPoint x: 148, startPoint y: 13, endPoint x: 81, endPoint y: 11, distance: 66.3
click at [102, 11] on div "Jean François Limoges Contacts jean-francois.limoges@bnc.ca Jean François Limog…" at bounding box center [200, 15] width 196 height 12
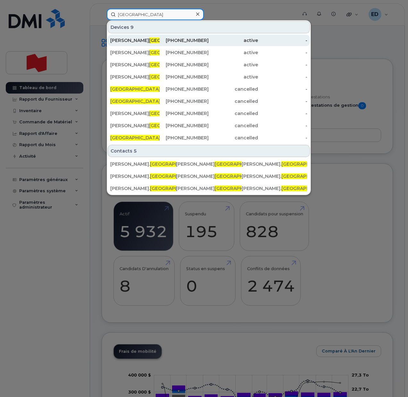
type input "Limoges"
click at [140, 39] on div "Jean-François Limoges" at bounding box center [134, 40] width 49 height 6
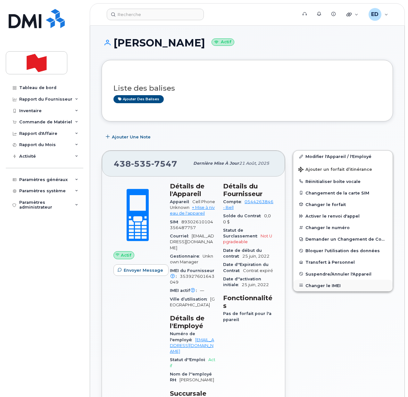
click at [320, 283] on button "Changer le IMEI" at bounding box center [342, 286] width 99 height 12
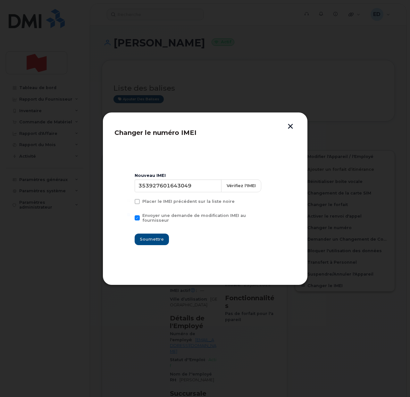
click at [292, 127] on button "button" at bounding box center [290, 127] width 10 height 7
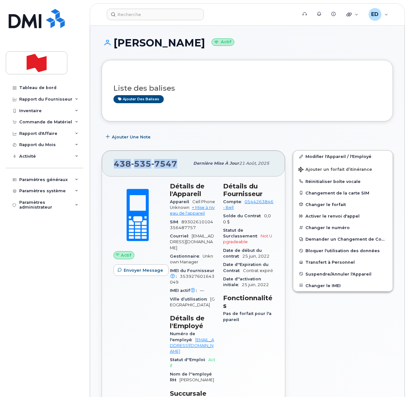
drag, startPoint x: 177, startPoint y: 165, endPoint x: 115, endPoint y: 164, distance: 61.8
click at [115, 164] on div "438 535 7547" at bounding box center [152, 163] width 76 height 13
copy span "438 535 7547"
drag, startPoint x: 361, startPoint y: 45, endPoint x: 361, endPoint y: 56, distance: 10.6
click at [361, 45] on h1 "Jean-François Limoges Actif" at bounding box center [247, 42] width 291 height 11
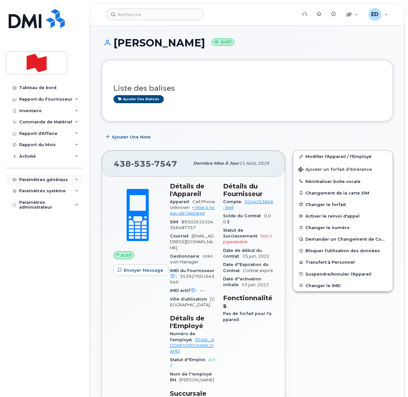
click at [74, 178] on div "Paramètres généraux" at bounding box center [45, 180] width 78 height 12
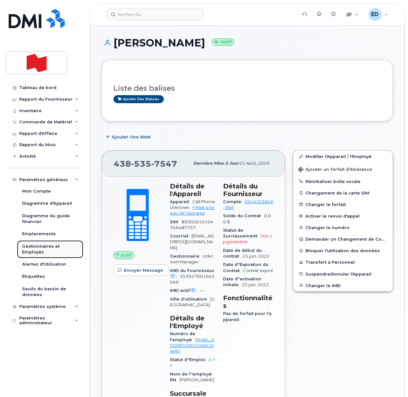
click at [40, 247] on div "Gestionnaires et Employés" at bounding box center [50, 249] width 56 height 12
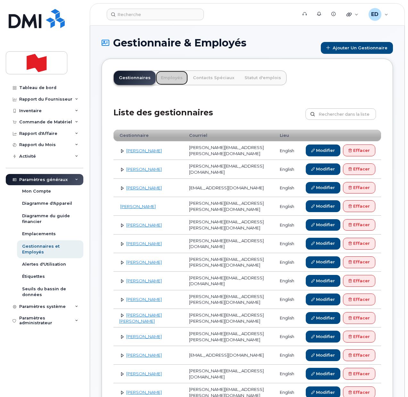
drag, startPoint x: 164, startPoint y: 78, endPoint x: 169, endPoint y: 86, distance: 8.7
click at [164, 78] on link "Employés" at bounding box center [172, 78] width 32 height 14
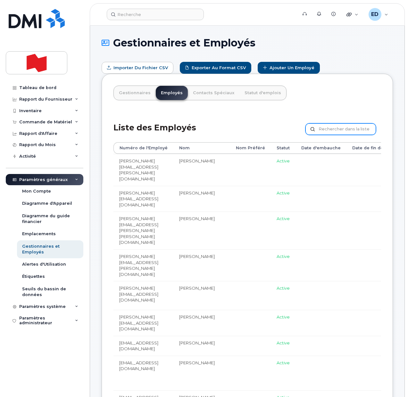
click at [334, 131] on input "text" at bounding box center [340, 129] width 70 height 12
paste input "Maxime Dessureault"
type input "Maxime Dessureault"
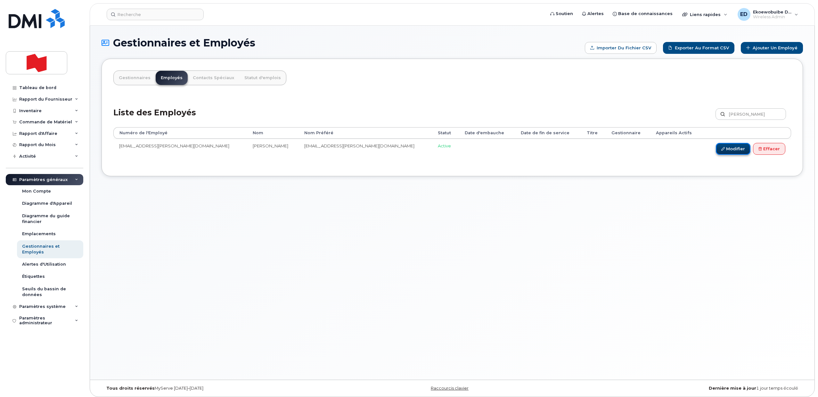
click at [407, 151] on link "Modifier" at bounding box center [733, 149] width 35 height 12
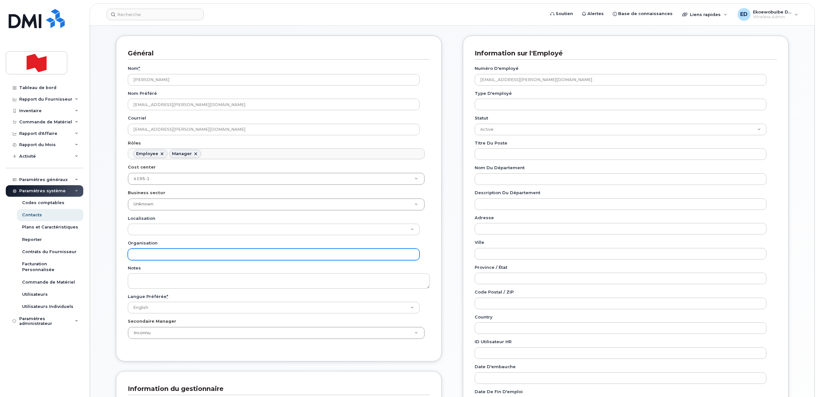
scroll to position [80, 0]
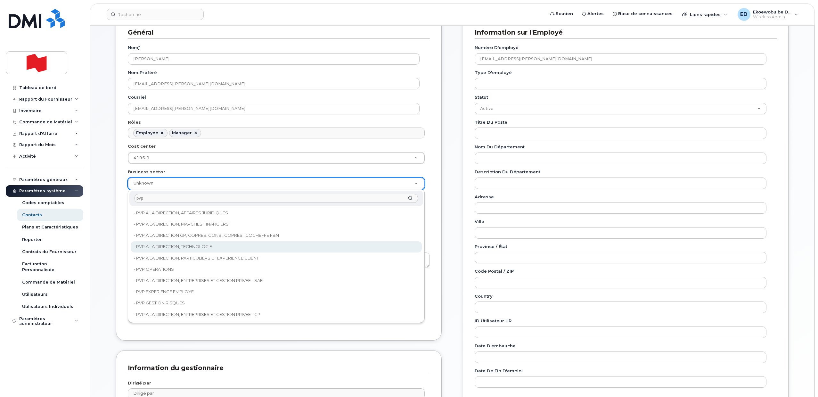
type input "pvp"
type input "22917076"
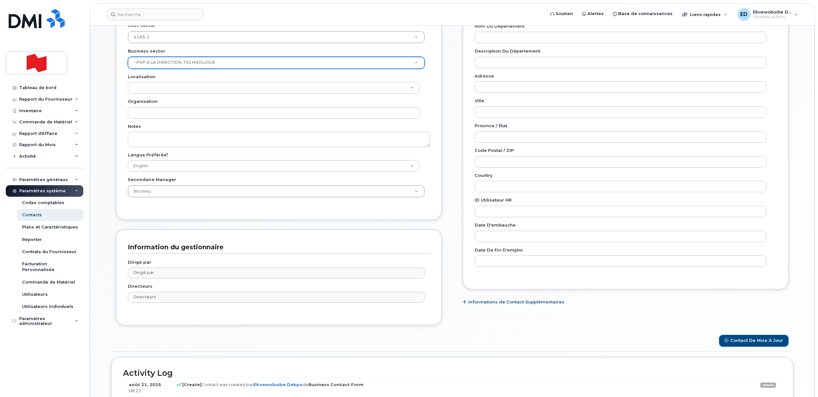
scroll to position [270, 0]
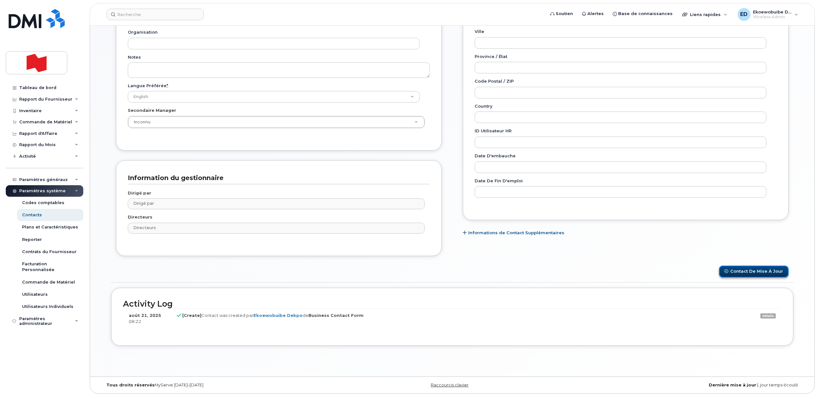
click at [761, 270] on button "Contact de mise à jour" at bounding box center [754, 272] width 70 height 12
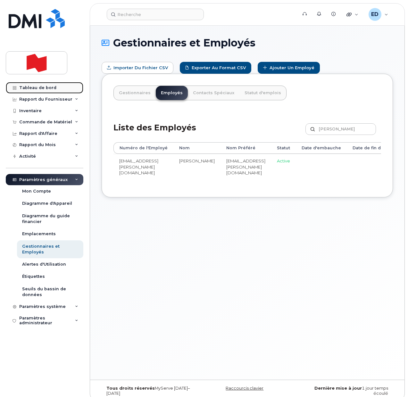
click at [29, 87] on div "Tableau de bord" at bounding box center [37, 87] width 37 height 5
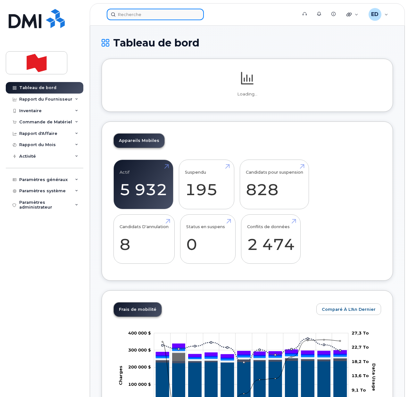
click at [130, 16] on input at bounding box center [155, 15] width 97 height 12
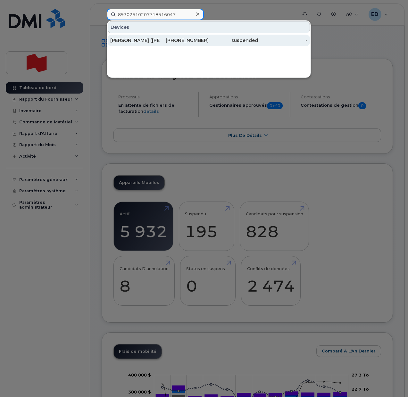
type input "89302610207718516047"
click at [139, 41] on div "[PERSON_NAME] ([PERSON_NAME]" at bounding box center [134, 40] width 49 height 6
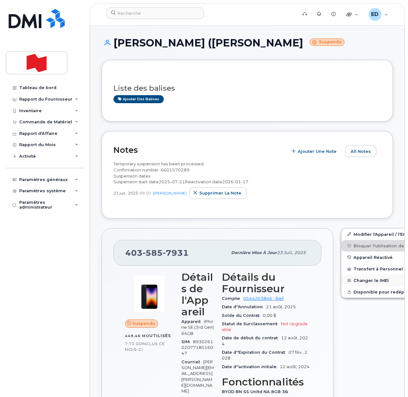
click at [350, 282] on button "Changer le IMEI" at bounding box center [390, 281] width 99 height 12
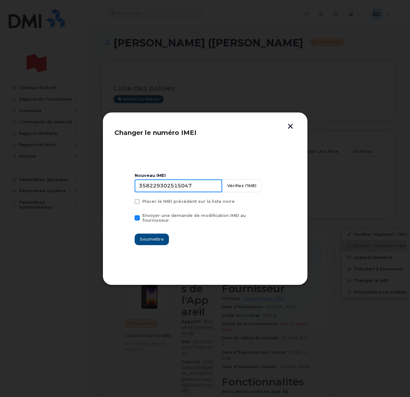
drag, startPoint x: 202, startPoint y: 189, endPoint x: 138, endPoint y: 193, distance: 63.9
click at [138, 192] on input "358229302515047" at bounding box center [178, 185] width 87 height 13
type input "00000000000000"
click at [154, 236] on span "Soumettre" at bounding box center [152, 239] width 24 height 6
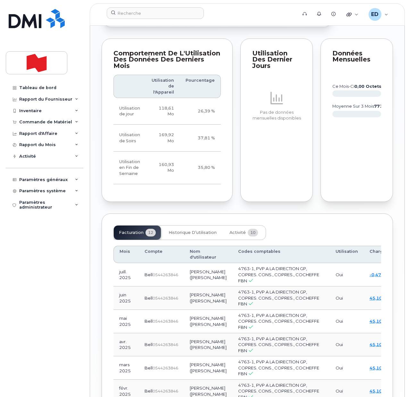
scroll to position [601, 0]
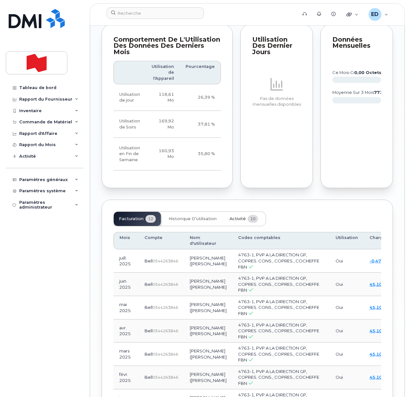
click at [237, 226] on button "Activité 10" at bounding box center [243, 219] width 39 height 14
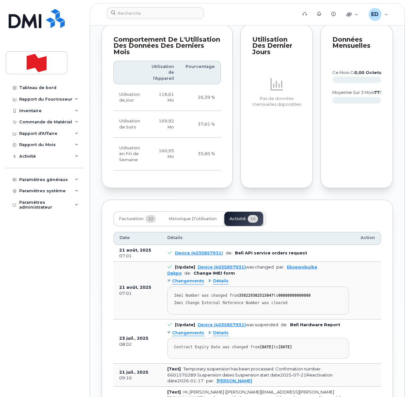
click at [253, 298] on strong "358229302515047" at bounding box center [256, 295] width 35 height 4
copy div "358229302515047"
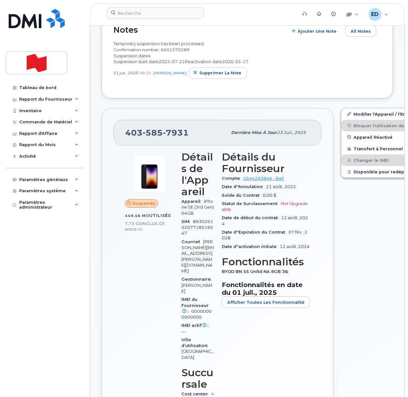
scroll to position [0, 0]
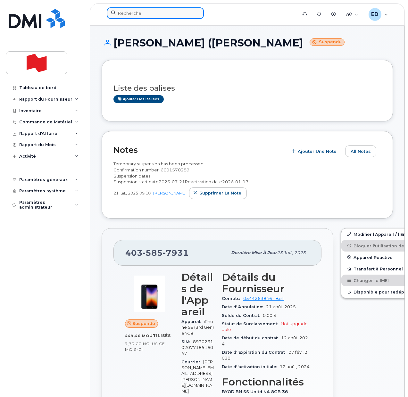
click at [153, 13] on input at bounding box center [155, 13] width 97 height 12
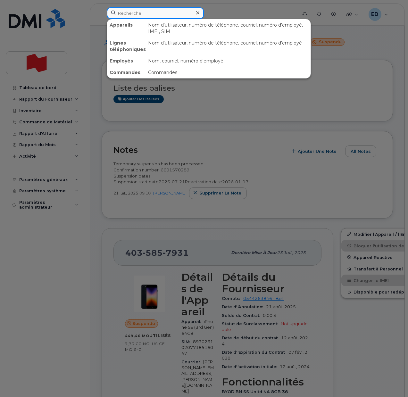
paste input "[PERSON_NAME]"
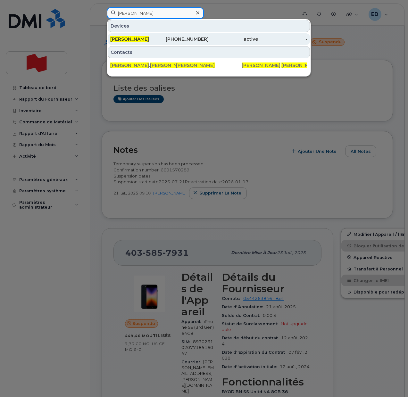
type input "[PERSON_NAME]"
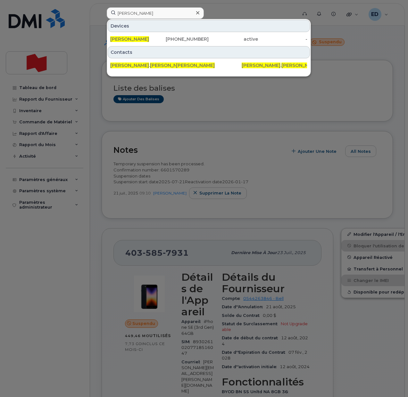
drag, startPoint x: 129, startPoint y: 39, endPoint x: 128, endPoint y: 46, distance: 6.5
click at [128, 40] on span "[PERSON_NAME]" at bounding box center [129, 39] width 39 height 6
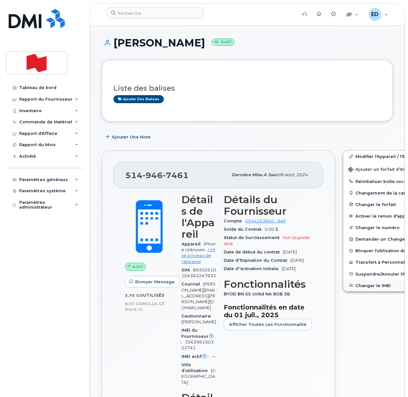
click at [356, 284] on button "Changer le IMEI" at bounding box center [392, 286] width 99 height 12
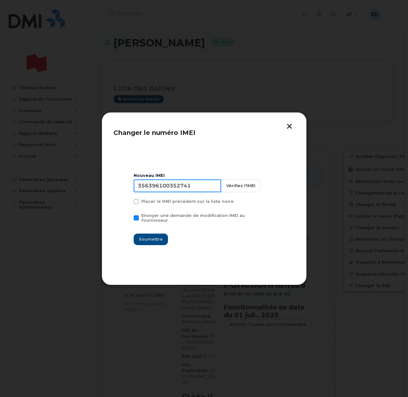
click at [174, 187] on input "356396100352741" at bounding box center [177, 185] width 87 height 13
click at [169, 191] on input at bounding box center [177, 185] width 87 height 13
paste input "358229302515047"
type input "358229302515047"
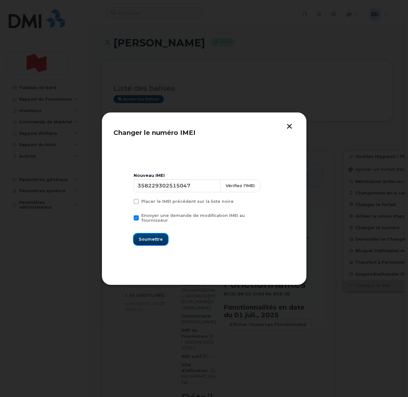
click at [154, 240] on span "Soumettre" at bounding box center [151, 239] width 24 height 6
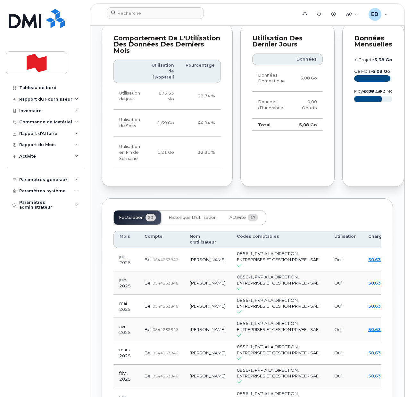
scroll to position [681, 0]
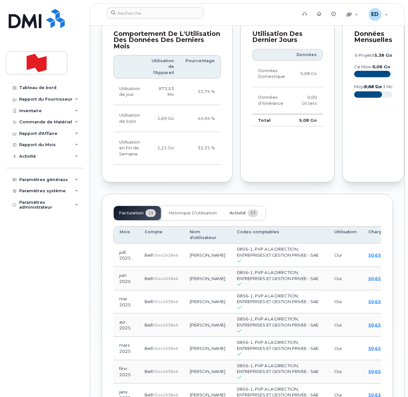
click at [241, 216] on span "Activité" at bounding box center [237, 212] width 16 height 5
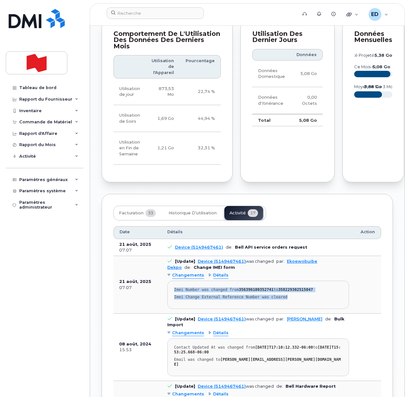
drag, startPoint x: 279, startPoint y: 308, endPoint x: 173, endPoint y: 302, distance: 105.9
click at [173, 302] on pre "Imei Number was changed from 356396100352741 to 358229302515047 Imei Change Ext…" at bounding box center [258, 295] width 182 height 28
copy pre "Imei Number was changed from 356396100352741 to 358229302515047 Imei Change Ext…"
